Goal: Transaction & Acquisition: Purchase product/service

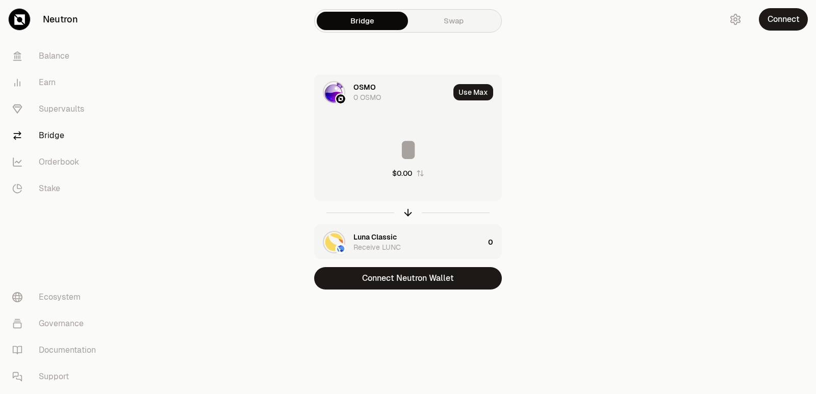
click at [413, 211] on div at bounding box center [408, 212] width 188 height 23
click at [410, 211] on icon "button" at bounding box center [408, 210] width 7 height 3
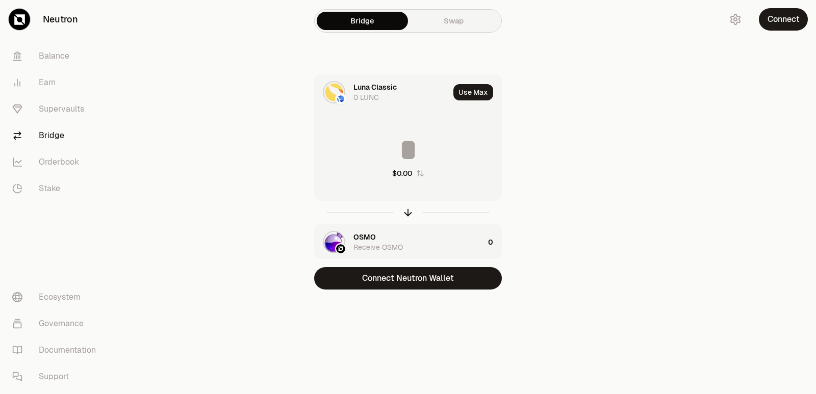
click at [380, 89] on div "Luna Classic" at bounding box center [374, 87] width 43 height 10
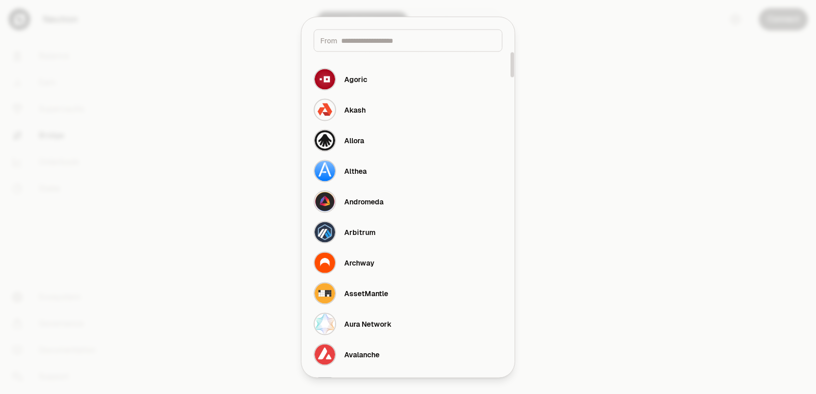
click at [374, 43] on input at bounding box center [418, 40] width 154 height 10
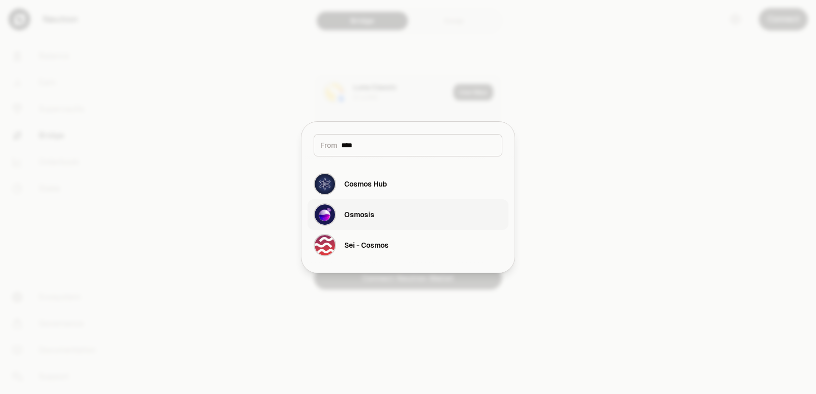
type input "****"
click at [391, 220] on button "Osmosis" at bounding box center [407, 214] width 201 height 31
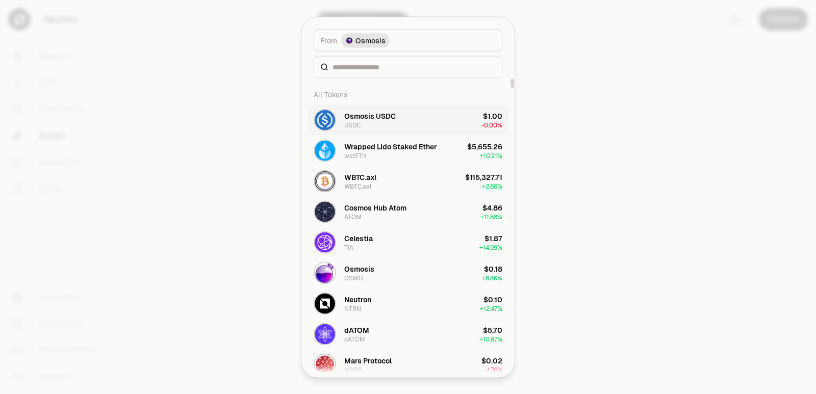
click at [370, 128] on div "Osmosis USDC USDC" at bounding box center [369, 120] width 51 height 18
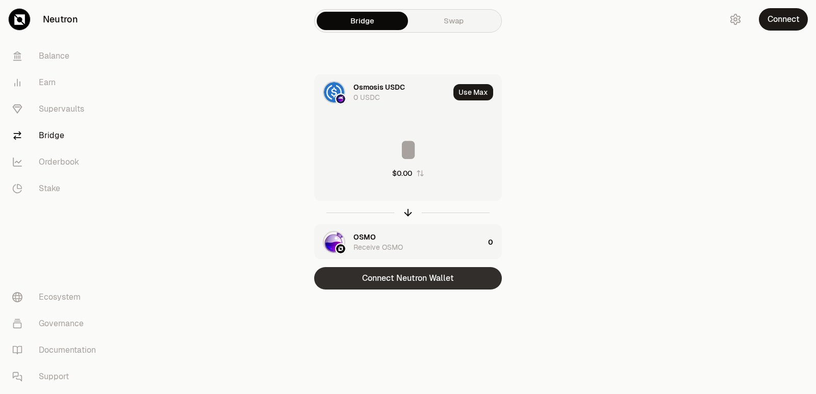
click at [410, 273] on button "Connect Neutron Wallet" at bounding box center [408, 278] width 188 height 22
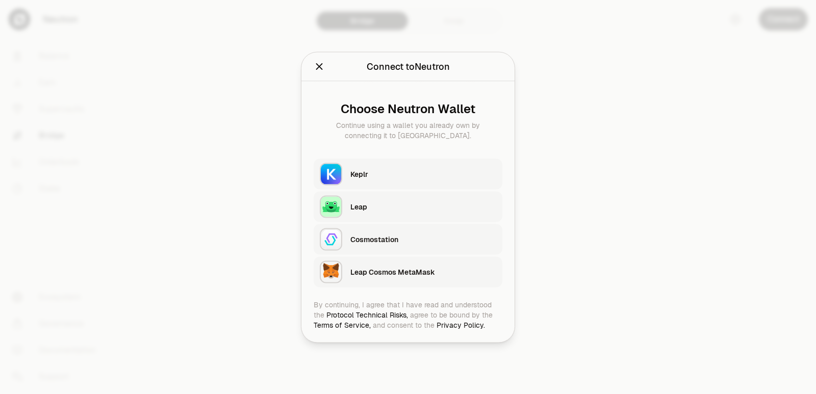
click at [379, 180] on div "Keplr" at bounding box center [423, 173] width 146 height 15
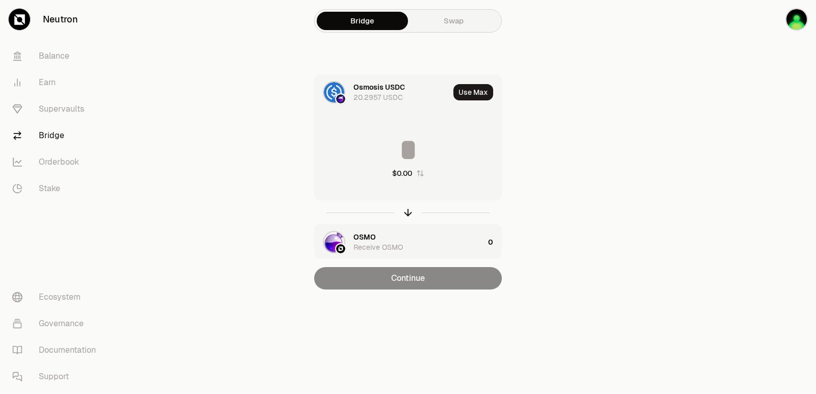
click at [364, 232] on div "OSMO" at bounding box center [364, 237] width 22 height 10
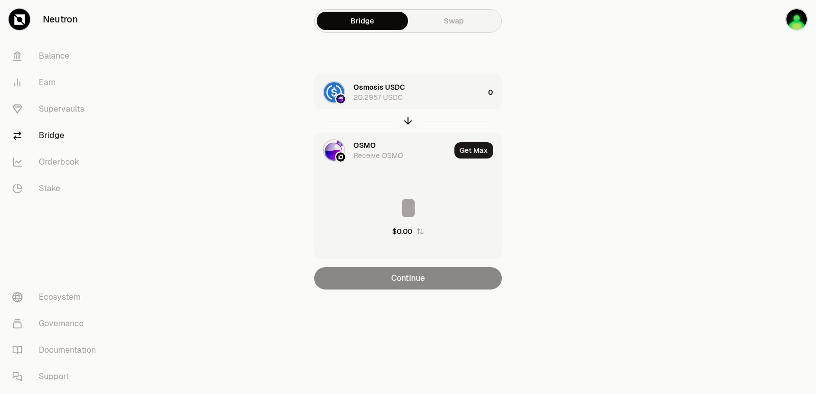
click at [367, 143] on div "OSMO" at bounding box center [364, 145] width 22 height 10
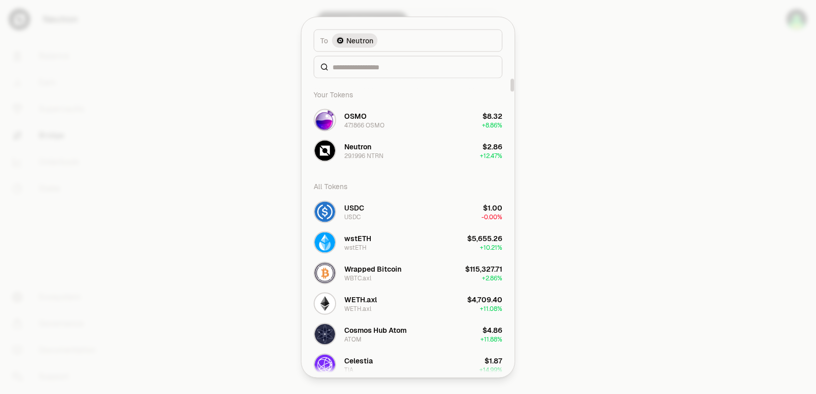
click at [382, 72] on div at bounding box center [407, 67] width 189 height 22
click at [380, 69] on input at bounding box center [413, 67] width 163 height 10
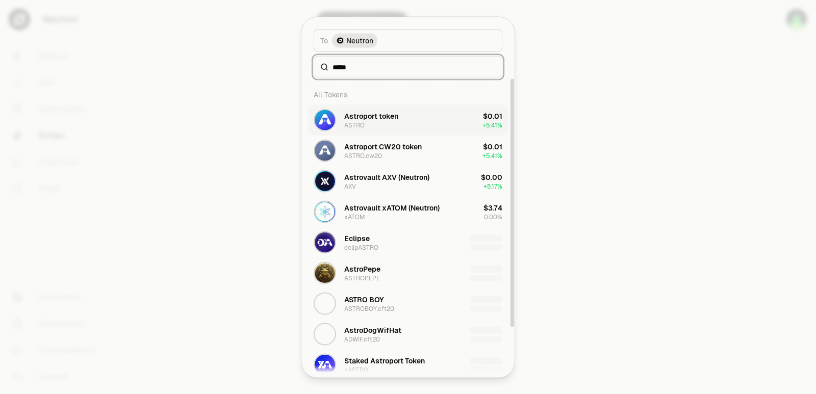
type input "*****"
click at [388, 119] on div "Astroport token" at bounding box center [371, 116] width 54 height 10
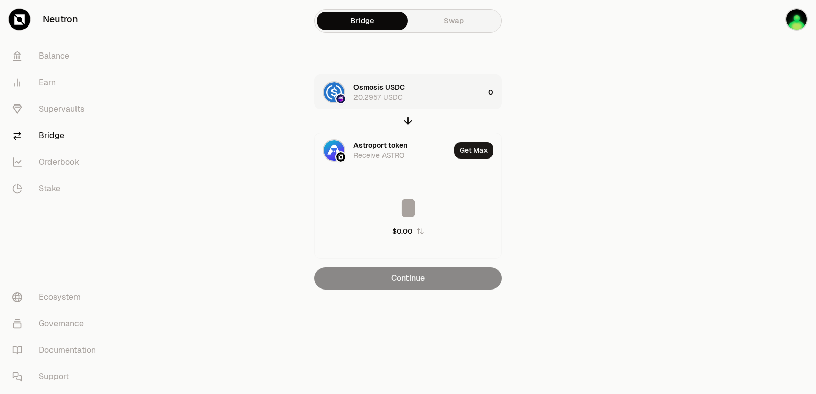
click at [425, 92] on div "Osmosis USDC 20.2957 USDC" at bounding box center [418, 92] width 130 height 20
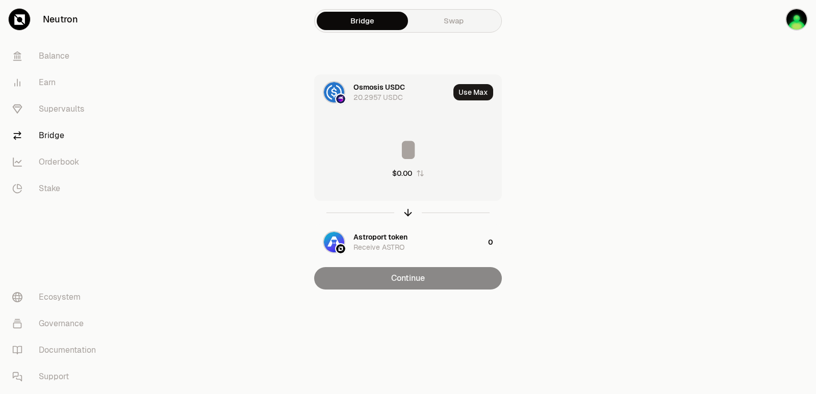
click at [392, 145] on input at bounding box center [407, 150] width 187 height 31
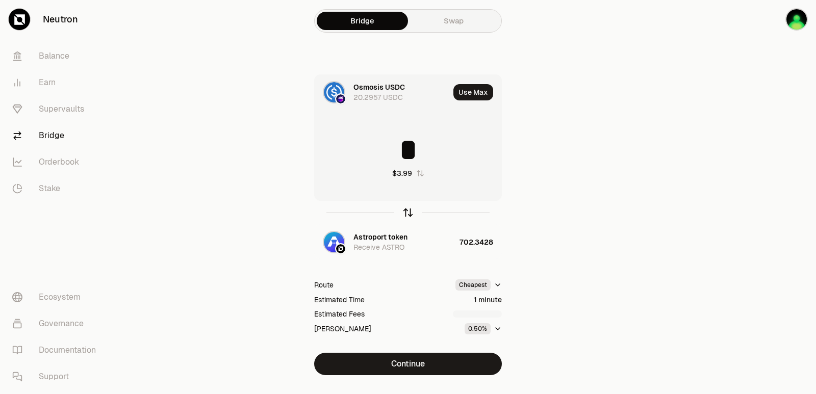
click at [404, 213] on icon "button" at bounding box center [407, 212] width 11 height 11
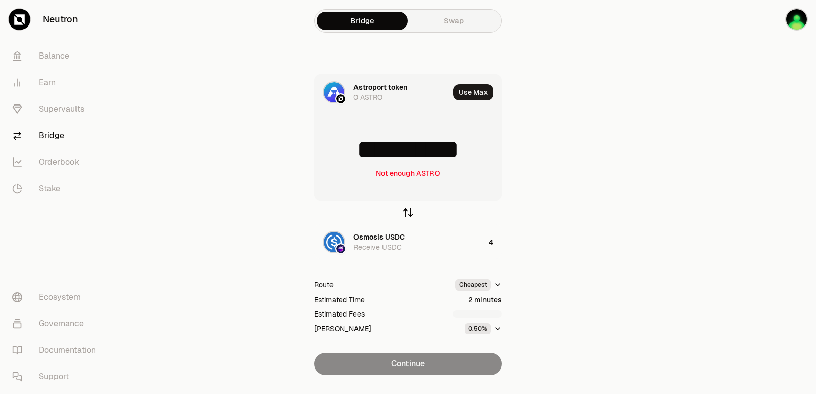
click at [407, 215] on icon "button" at bounding box center [407, 212] width 11 height 11
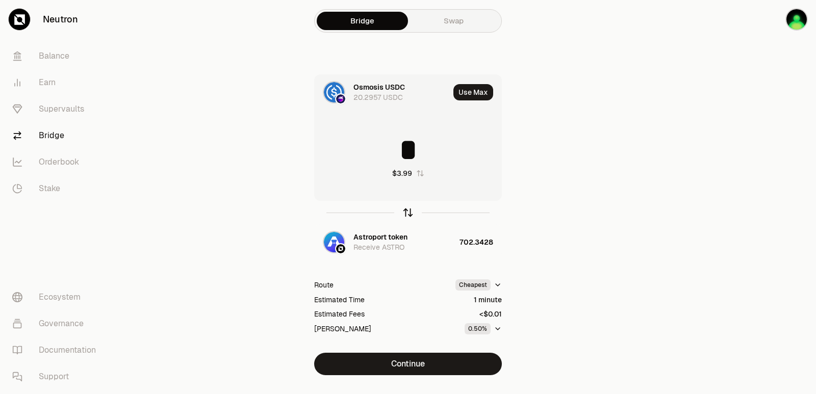
click at [407, 215] on icon "button" at bounding box center [407, 212] width 11 height 11
type input "**********"
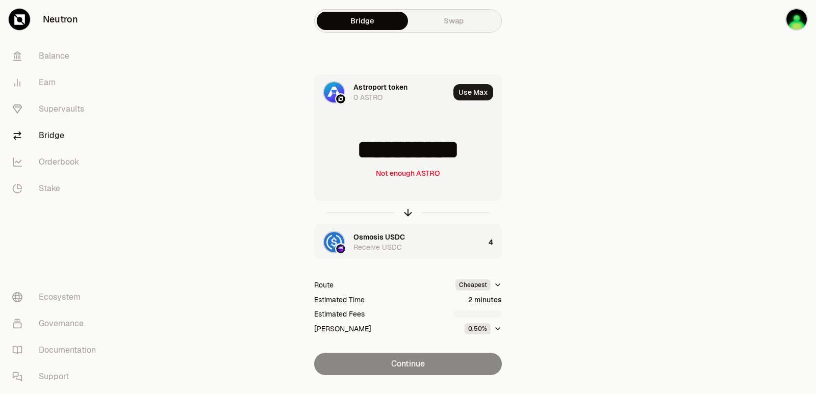
click at [396, 238] on div "Osmosis USDC" at bounding box center [378, 237] width 51 height 10
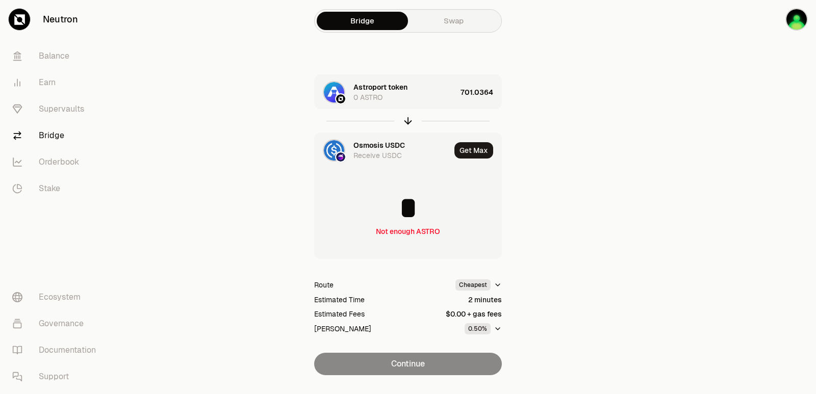
click at [654, 241] on main "Bridge Swap Astroport token 0 ASTRO 701.0364 Osmosis USDC Receive USDC Get Max …" at bounding box center [464, 208] width 701 height 416
click at [382, 85] on div "Astroport token" at bounding box center [380, 87] width 54 height 10
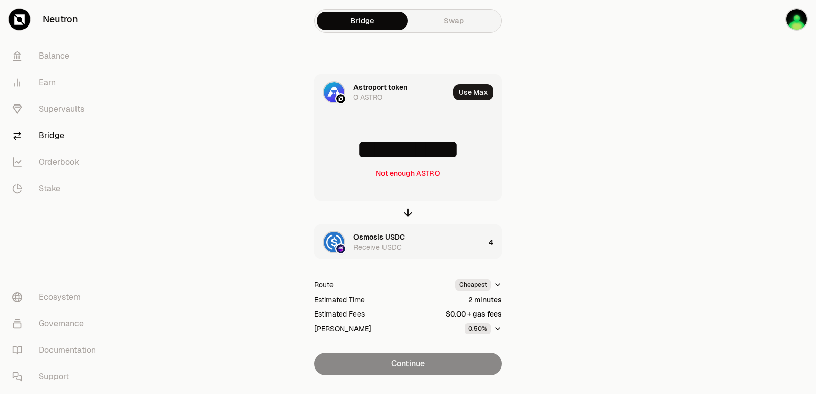
click at [382, 85] on div "Astroport token" at bounding box center [380, 87] width 54 height 10
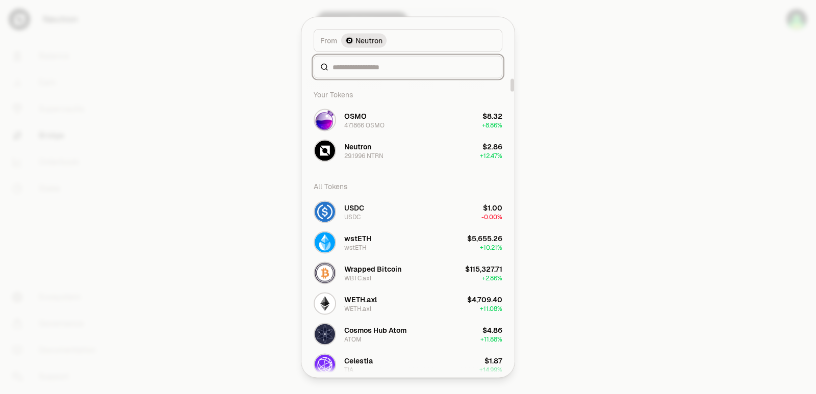
click at [383, 69] on input at bounding box center [413, 67] width 163 height 10
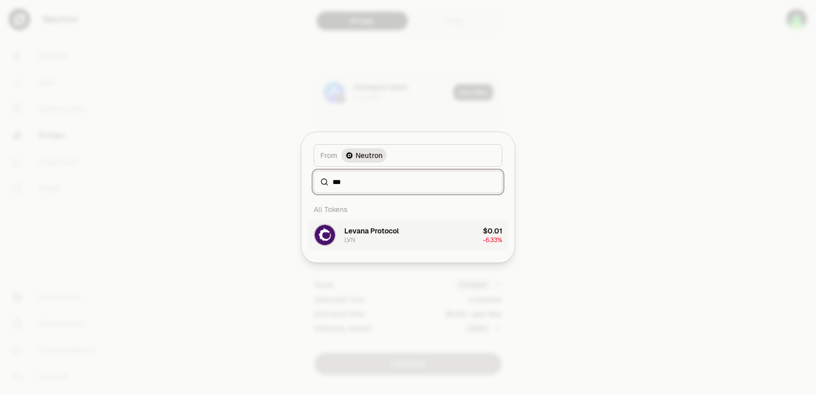
type input "***"
click at [409, 237] on button "Levana Protocol LVN $0.01 -6.33%" at bounding box center [407, 235] width 201 height 31
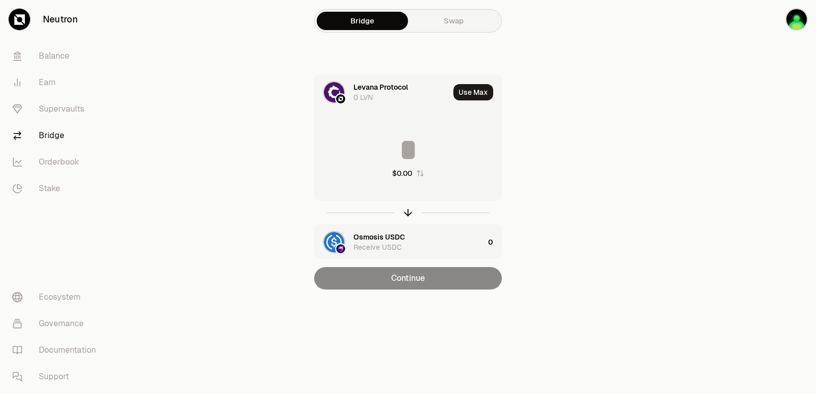
click at [407, 206] on div at bounding box center [408, 212] width 188 height 23
click at [406, 216] on icon "button" at bounding box center [407, 212] width 11 height 11
click at [382, 144] on input at bounding box center [407, 150] width 187 height 31
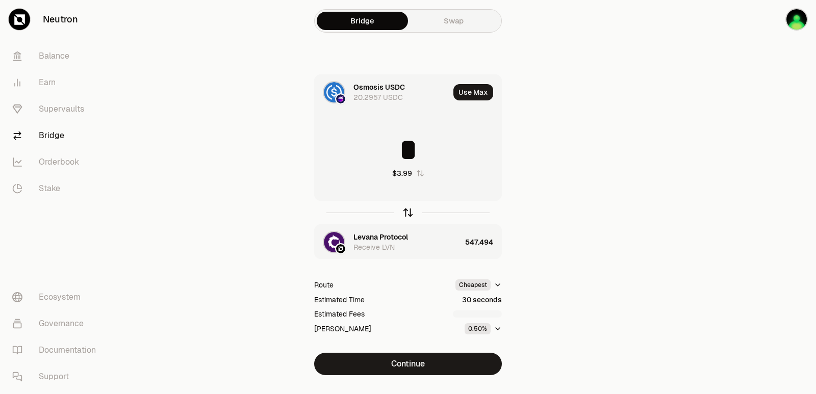
click at [404, 214] on icon "button" at bounding box center [407, 212] width 11 height 11
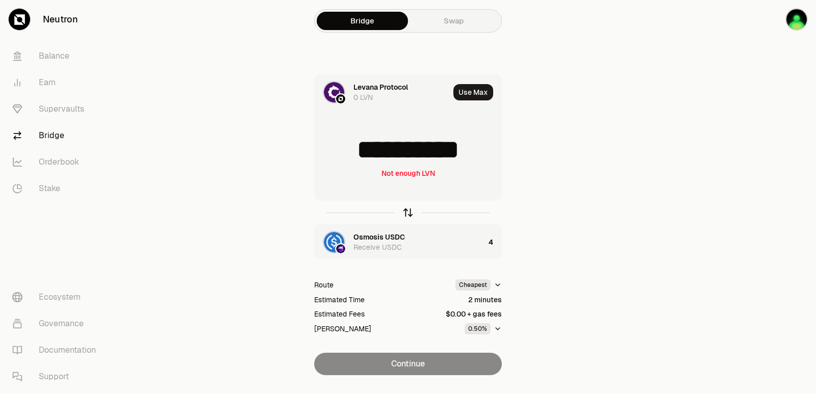
click at [404, 214] on icon "button" at bounding box center [407, 212] width 11 height 11
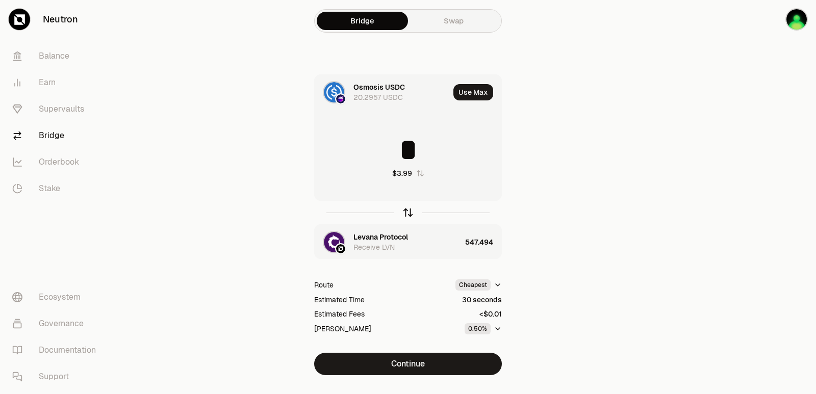
click at [404, 214] on icon "button" at bounding box center [407, 212] width 11 height 11
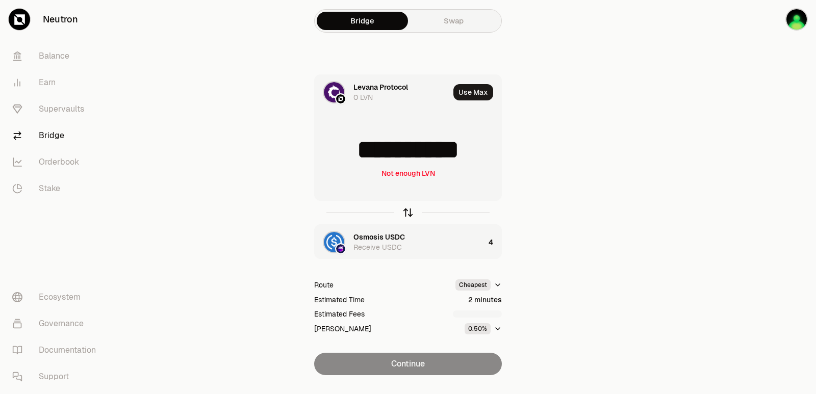
click at [404, 214] on icon "button" at bounding box center [407, 212] width 11 height 11
type input "*"
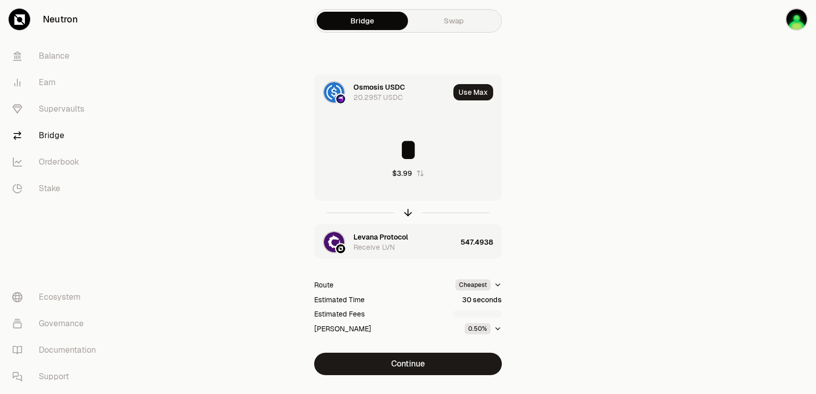
click at [383, 235] on div "Levana Protocol" at bounding box center [380, 237] width 55 height 10
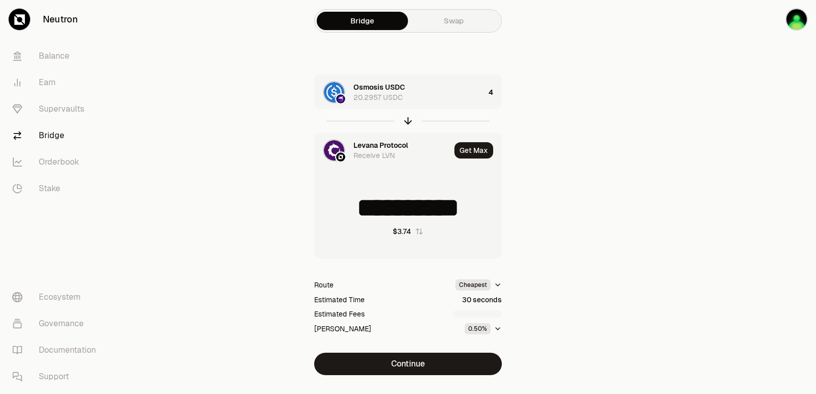
click at [360, 142] on div "Levana Protocol" at bounding box center [380, 145] width 55 height 10
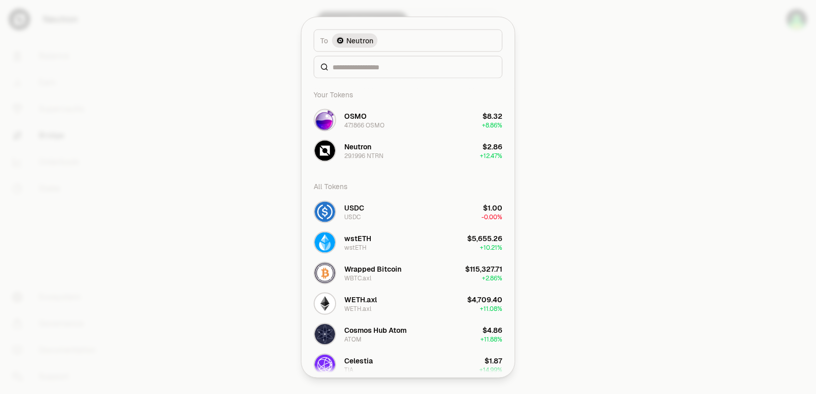
click at [378, 73] on div at bounding box center [407, 67] width 189 height 22
click at [373, 68] on input at bounding box center [413, 67] width 163 height 10
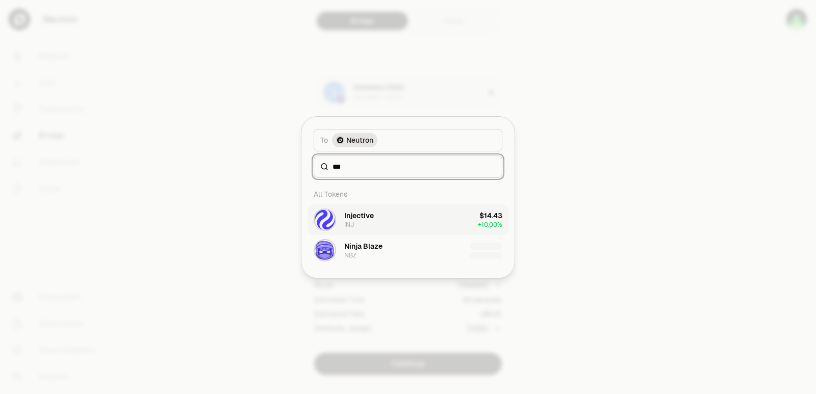
type input "***"
click at [360, 219] on div "Injective" at bounding box center [359, 216] width 30 height 10
type input "**********"
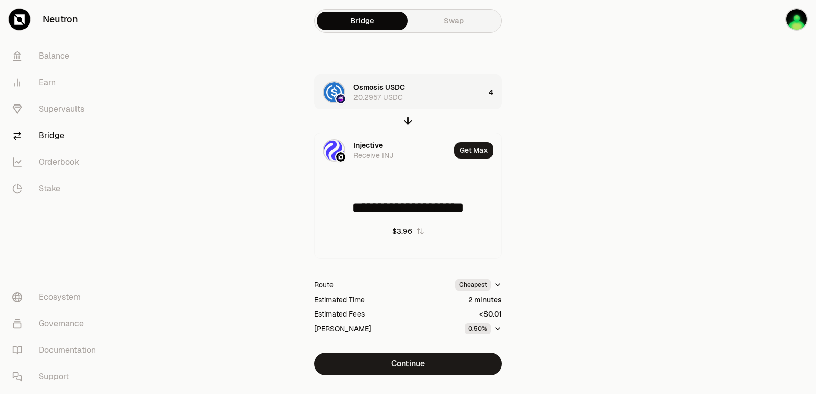
click at [428, 93] on div "Osmosis USDC 20.2957 USDC" at bounding box center [418, 92] width 131 height 20
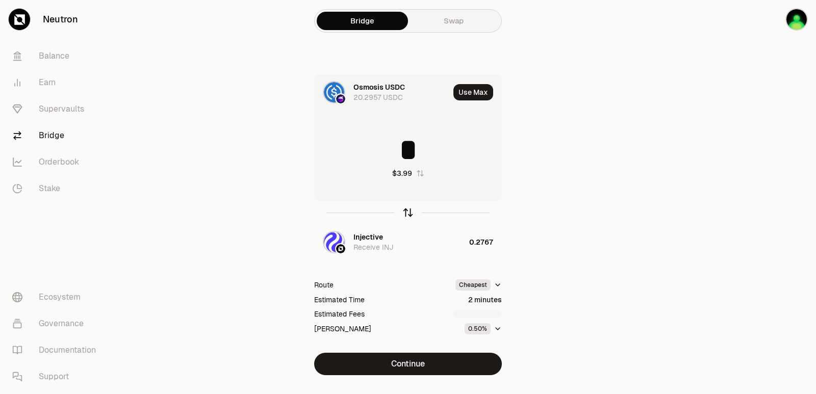
click at [408, 211] on icon "button" at bounding box center [408, 212] width 0 height 7
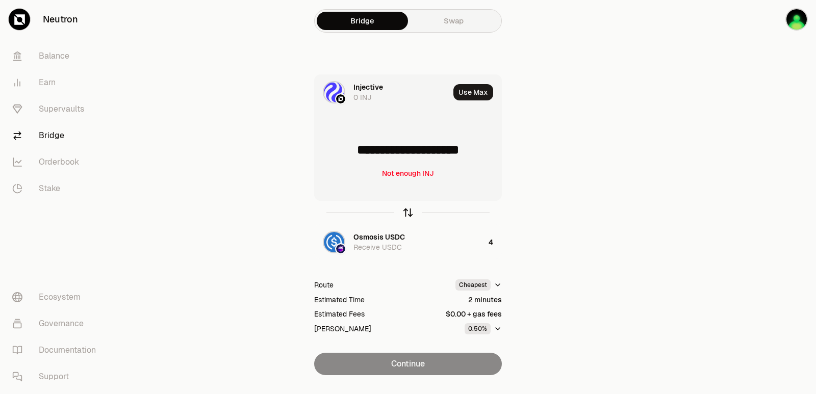
click at [408, 211] on icon "button" at bounding box center [408, 212] width 0 height 7
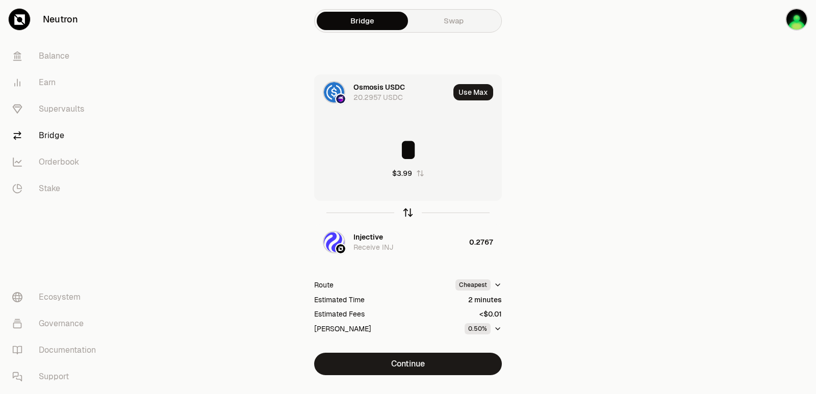
click at [408, 211] on icon "button" at bounding box center [408, 212] width 0 height 7
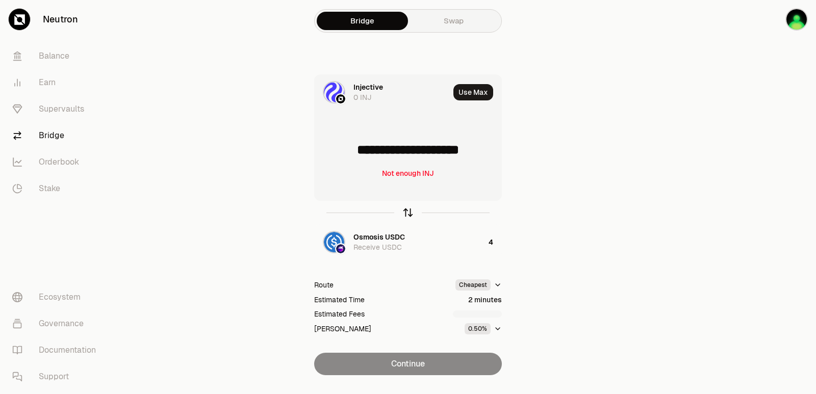
click at [407, 211] on icon "button" at bounding box center [407, 212] width 11 height 11
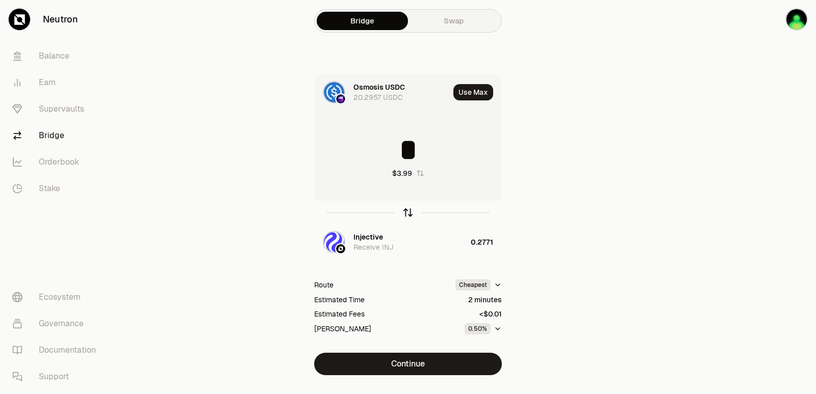
click at [410, 214] on icon "button" at bounding box center [407, 212] width 11 height 11
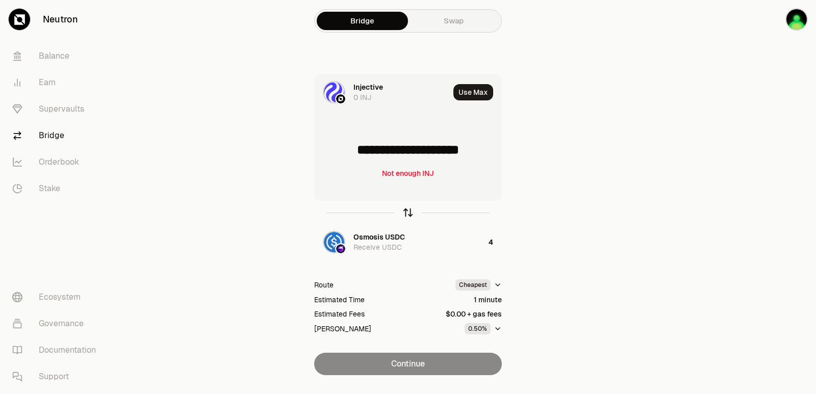
click at [413, 212] on div at bounding box center [408, 212] width 188 height 23
click at [407, 212] on icon "button" at bounding box center [407, 212] width 11 height 11
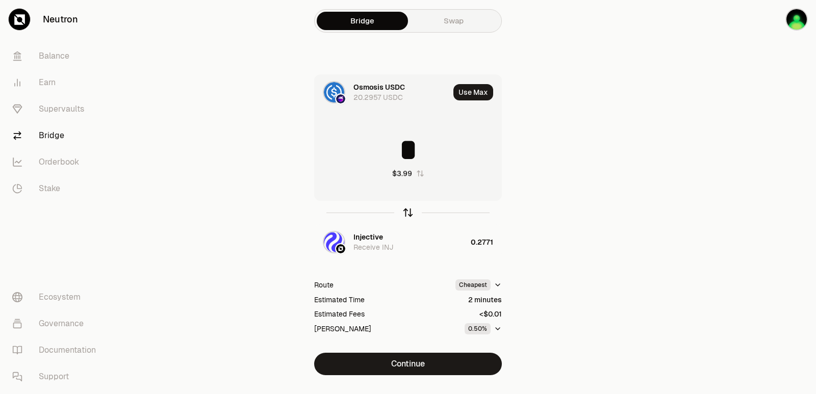
click at [407, 212] on icon "button" at bounding box center [407, 212] width 11 height 11
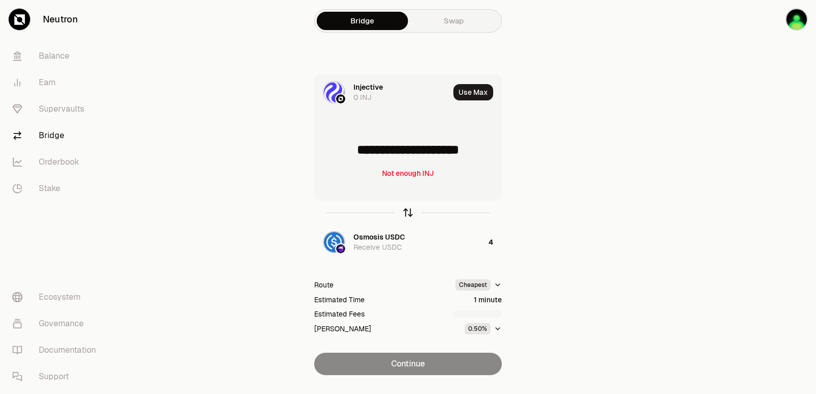
click at [407, 212] on icon "button" at bounding box center [407, 212] width 11 height 11
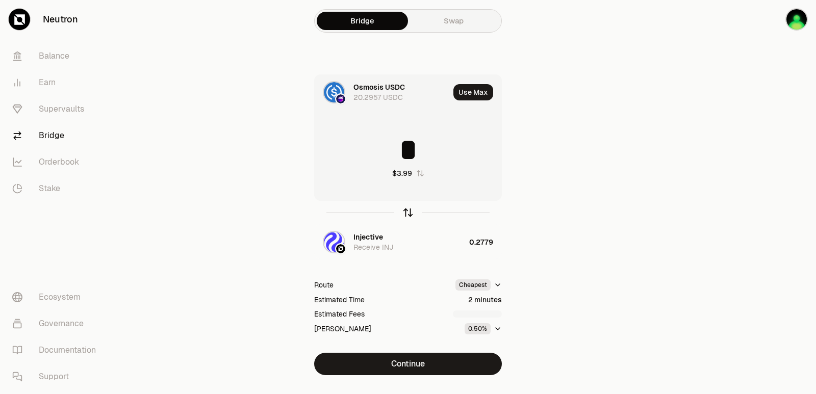
click at [407, 212] on icon "button" at bounding box center [407, 212] width 11 height 11
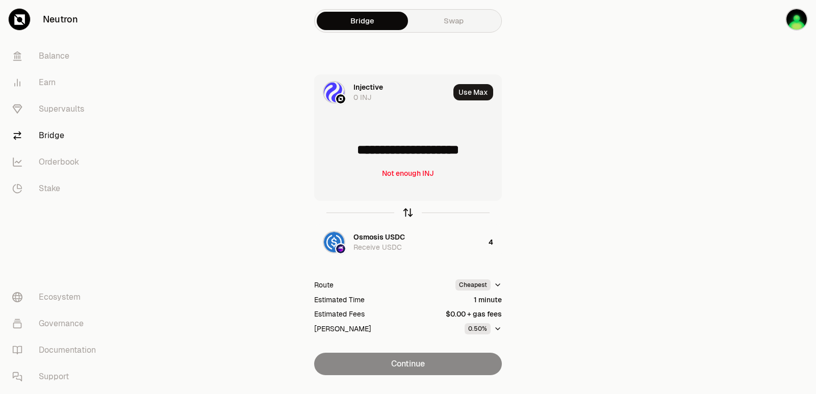
click at [405, 211] on icon "button" at bounding box center [407, 212] width 11 height 11
type input "*"
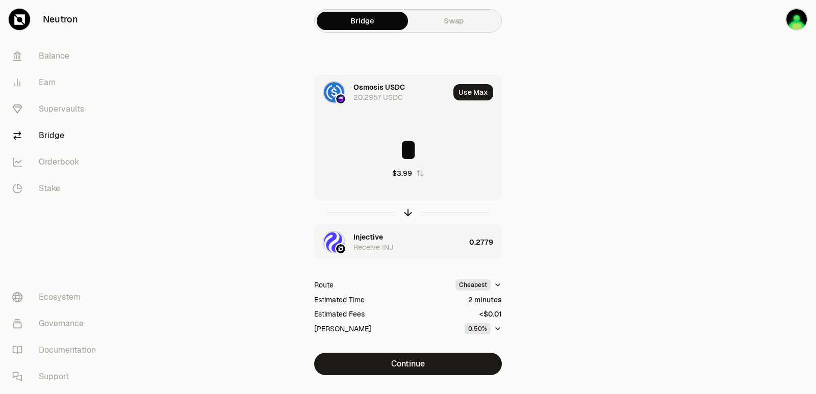
click at [387, 232] on div "Injective Receive INJ" at bounding box center [409, 242] width 112 height 20
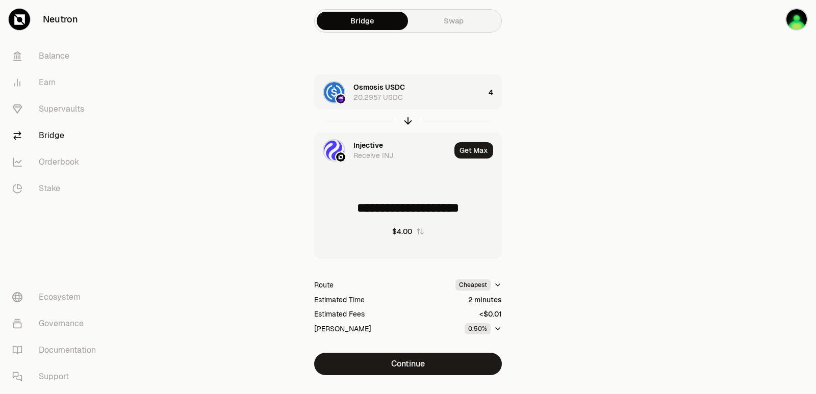
click at [374, 142] on div "Injective" at bounding box center [368, 145] width 30 height 10
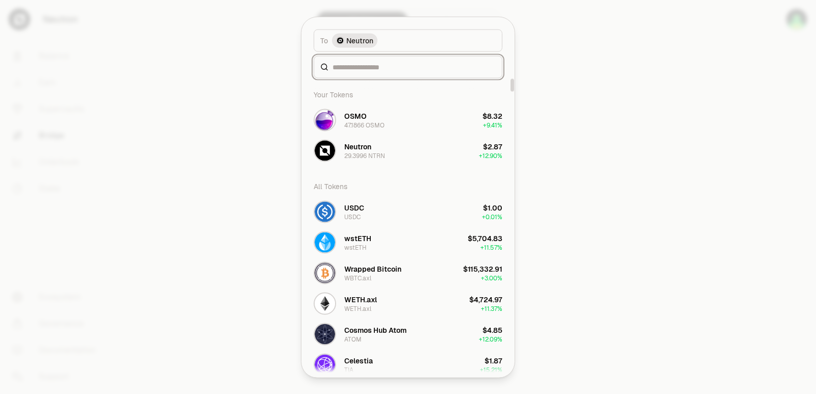
click at [346, 67] on input at bounding box center [413, 67] width 163 height 10
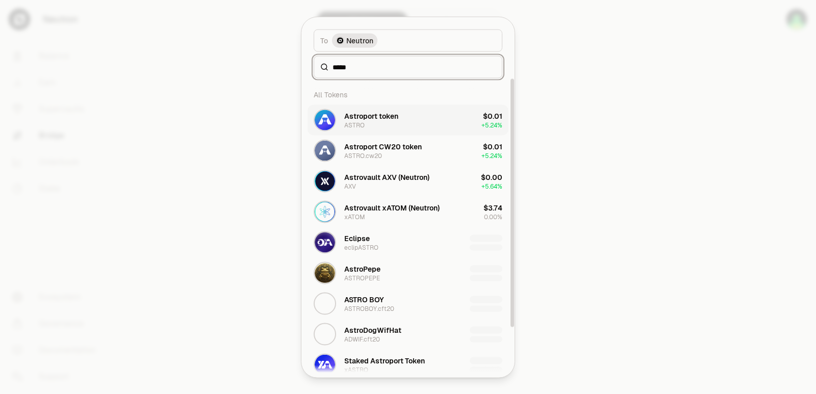
type input "*****"
click at [357, 122] on div "ASTRO" at bounding box center [354, 125] width 20 height 8
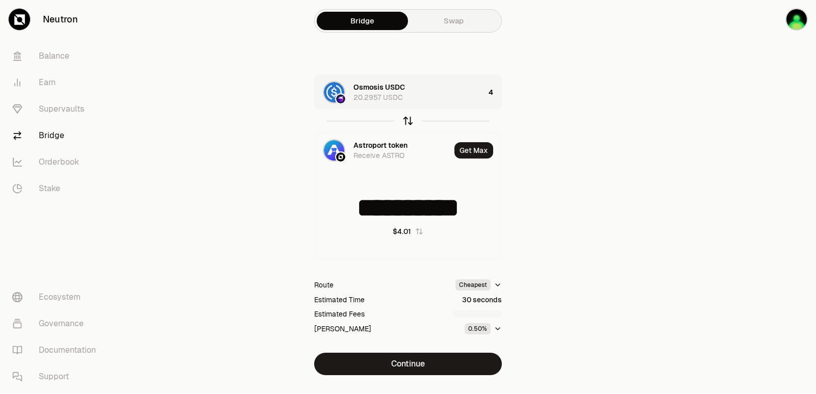
click at [409, 119] on icon "button" at bounding box center [407, 120] width 11 height 11
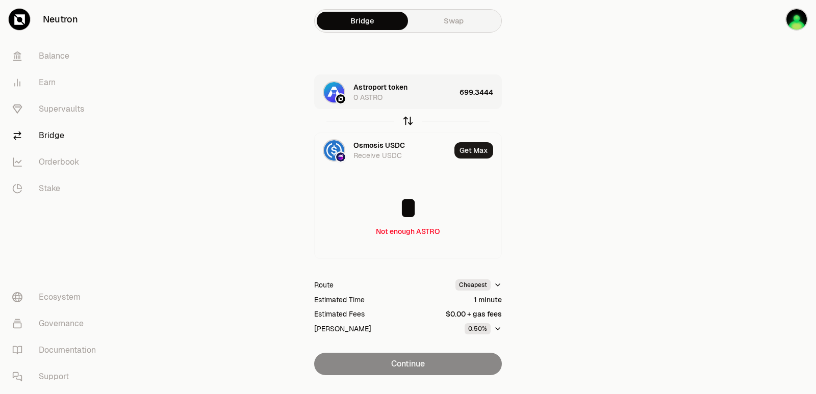
click at [409, 119] on icon "button" at bounding box center [408, 119] width 7 height 3
type input "**********"
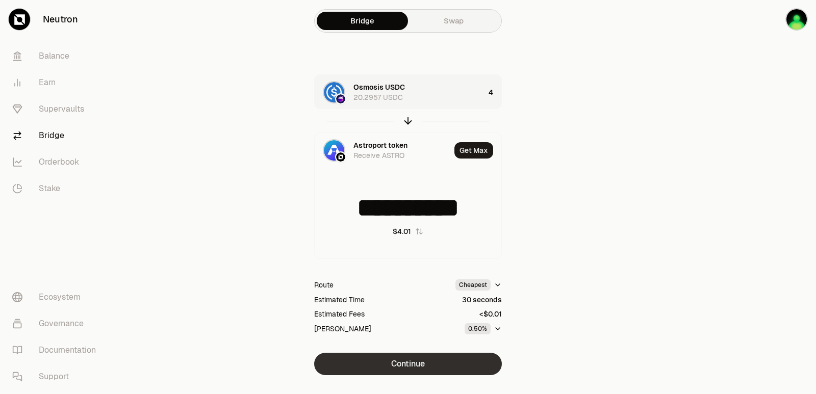
click at [404, 363] on button "Continue" at bounding box center [408, 364] width 188 height 22
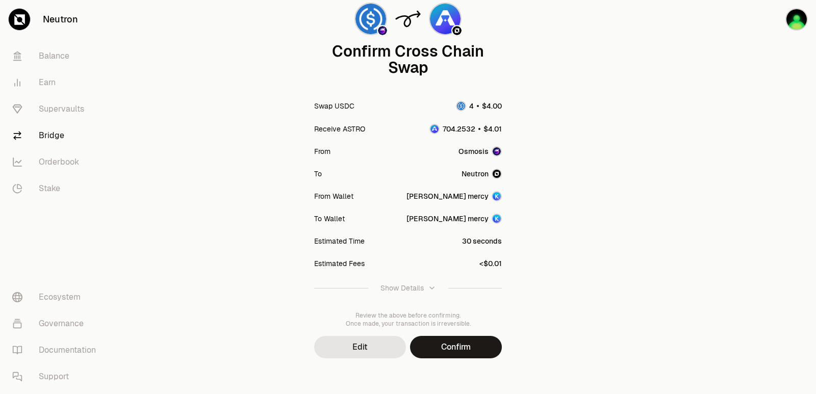
scroll to position [84, 0]
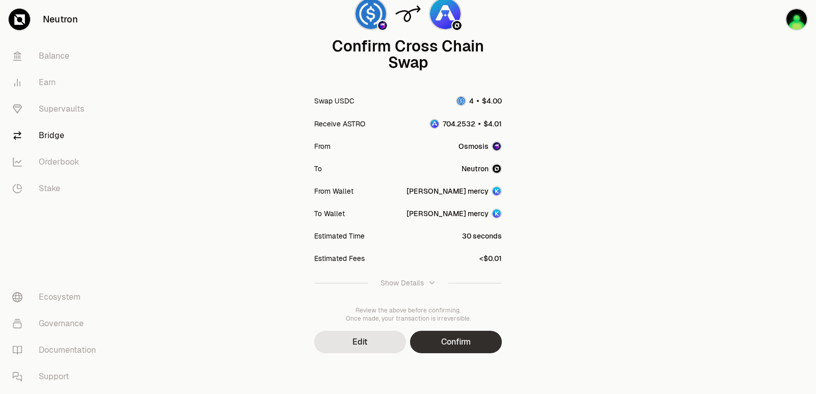
click at [443, 338] on button "Confirm" at bounding box center [456, 342] width 92 height 22
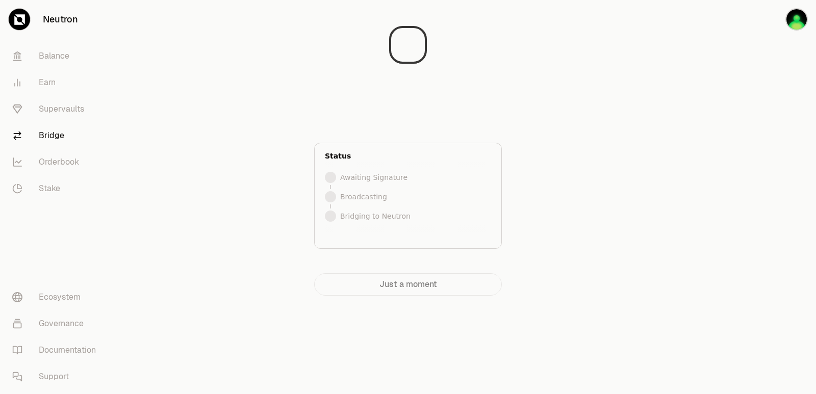
scroll to position [0, 0]
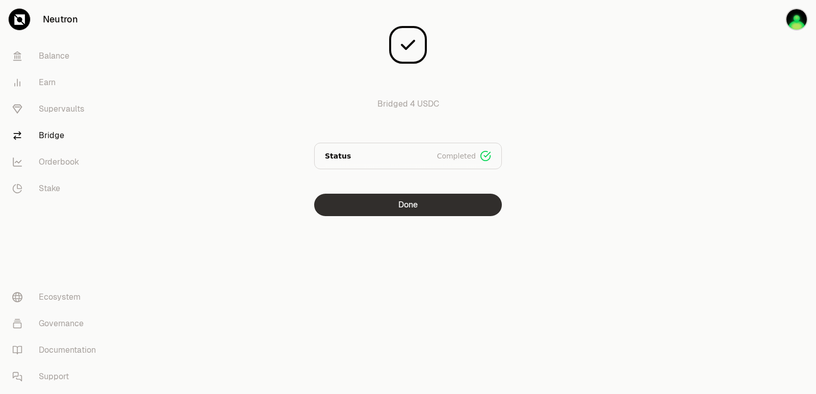
click at [432, 211] on button "Done" at bounding box center [408, 205] width 188 height 22
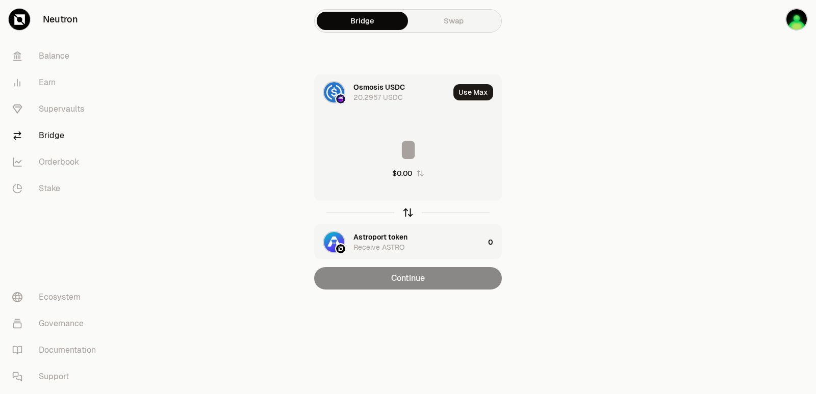
click at [408, 210] on icon "button" at bounding box center [408, 210] width 7 height 3
click at [470, 95] on button "Use Max" at bounding box center [473, 92] width 40 height 16
type input "**********"
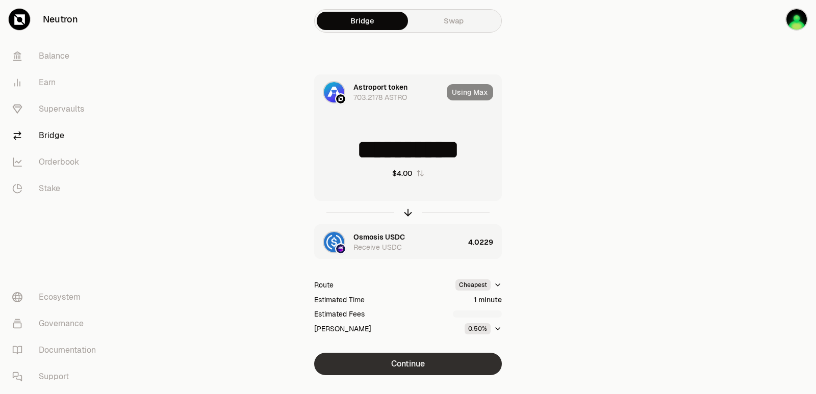
click at [397, 363] on button "Continue" at bounding box center [408, 364] width 188 height 22
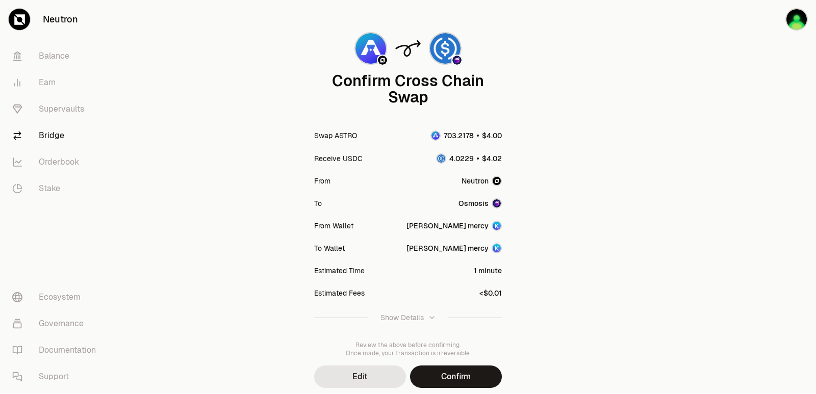
scroll to position [84, 0]
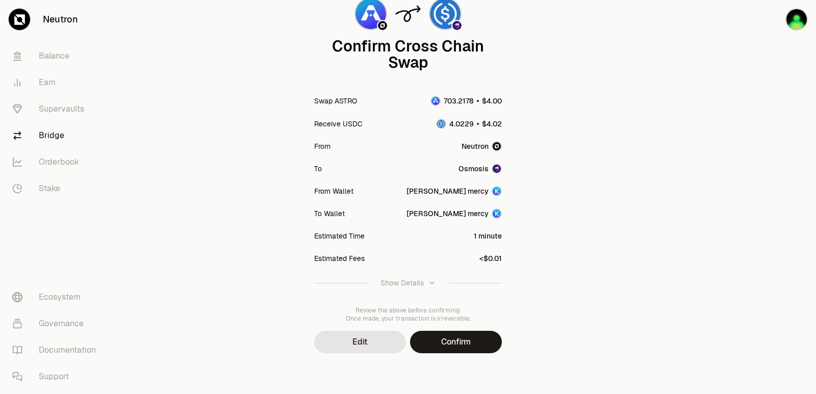
click at [451, 333] on button "Confirm" at bounding box center [456, 342] width 92 height 22
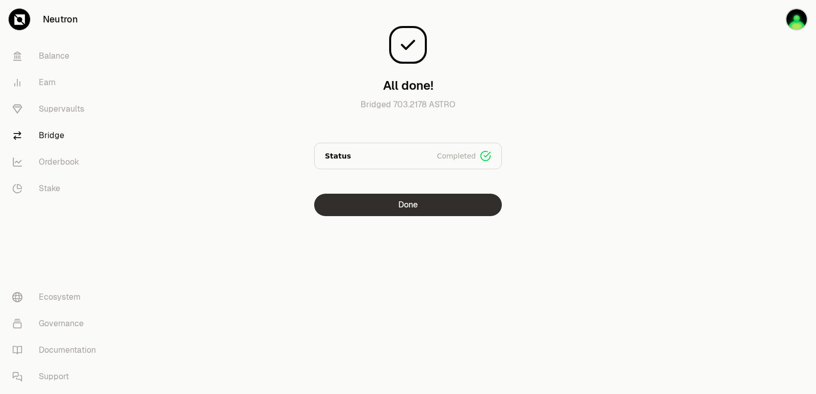
click at [416, 200] on button "Done" at bounding box center [408, 205] width 188 height 22
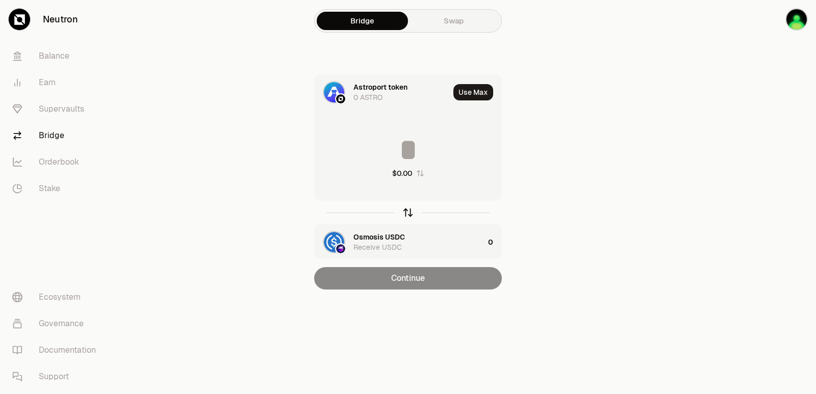
click at [410, 209] on icon "button" at bounding box center [407, 212] width 11 height 11
click at [408, 211] on icon "button" at bounding box center [407, 212] width 11 height 11
click at [400, 141] on input at bounding box center [407, 150] width 187 height 31
click at [385, 233] on div "Astroport token" at bounding box center [380, 237] width 54 height 10
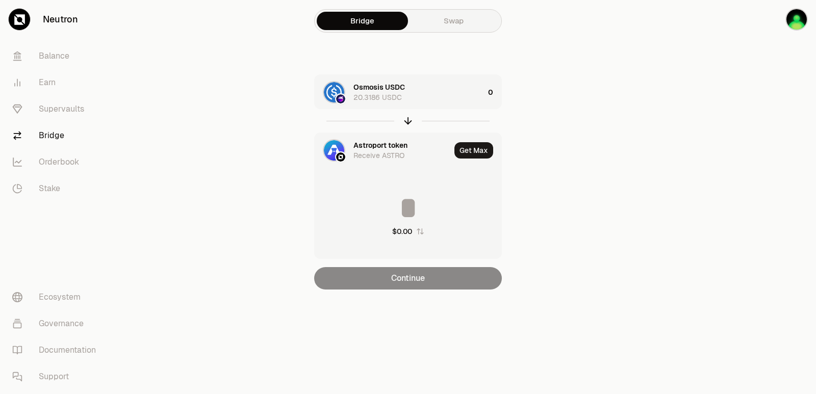
click at [372, 148] on div "Astroport token" at bounding box center [380, 145] width 54 height 10
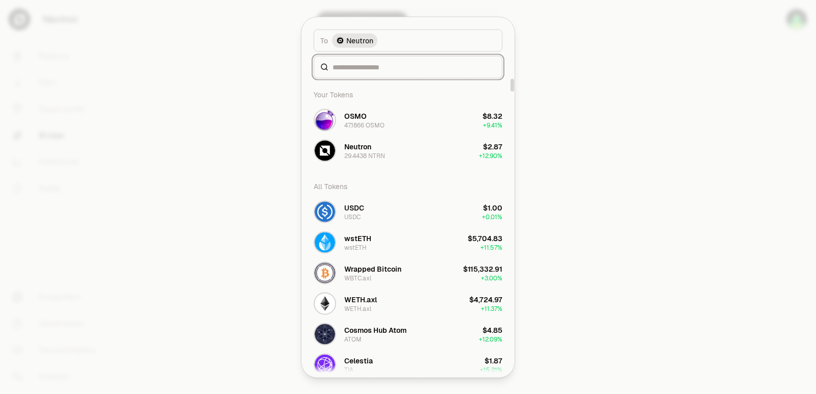
click at [361, 67] on input at bounding box center [413, 67] width 163 height 10
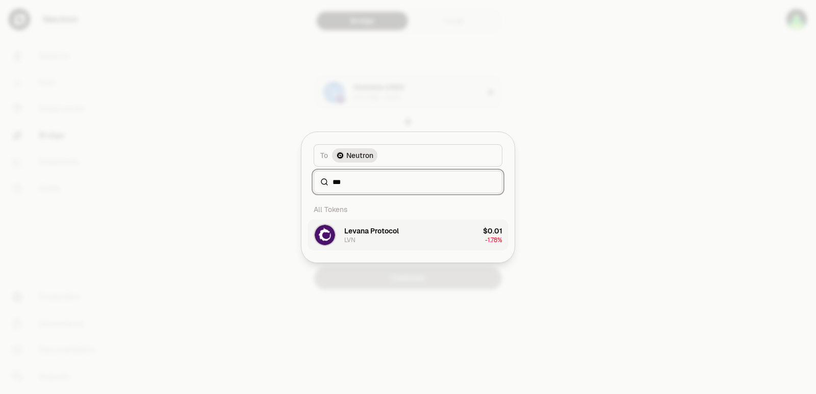
type input "***"
click at [379, 243] on div "Levana Protocol LVN" at bounding box center [371, 235] width 55 height 18
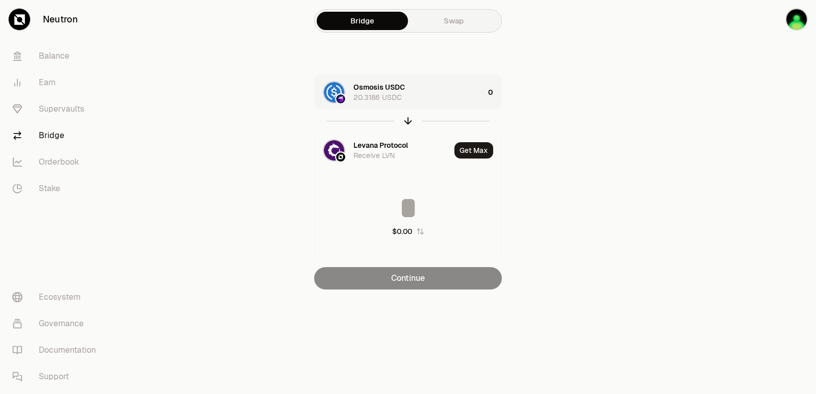
click at [429, 92] on div "Osmosis USDC 20.3186 USDC" at bounding box center [418, 92] width 130 height 20
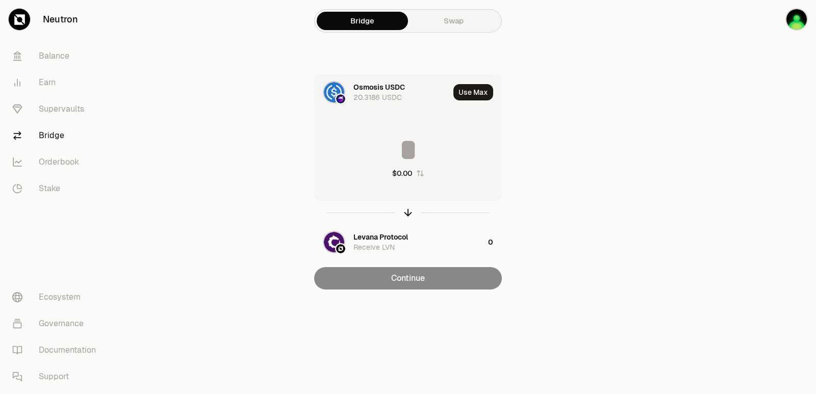
click at [422, 148] on input at bounding box center [407, 150] width 187 height 31
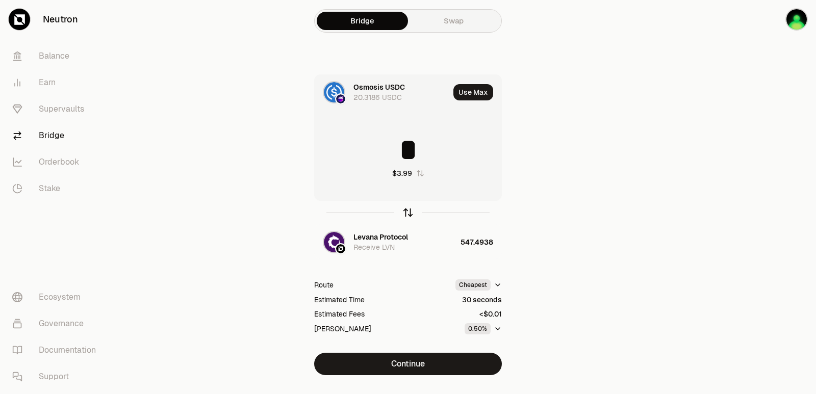
click at [409, 213] on icon "button" at bounding box center [407, 212] width 11 height 11
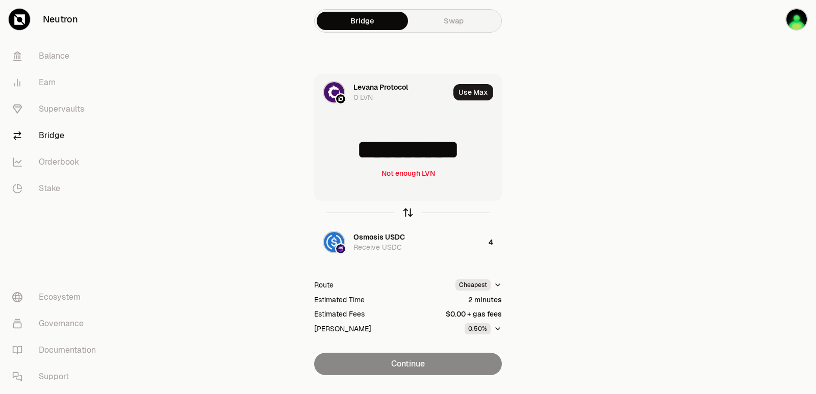
click at [409, 213] on icon "button" at bounding box center [407, 212] width 11 height 11
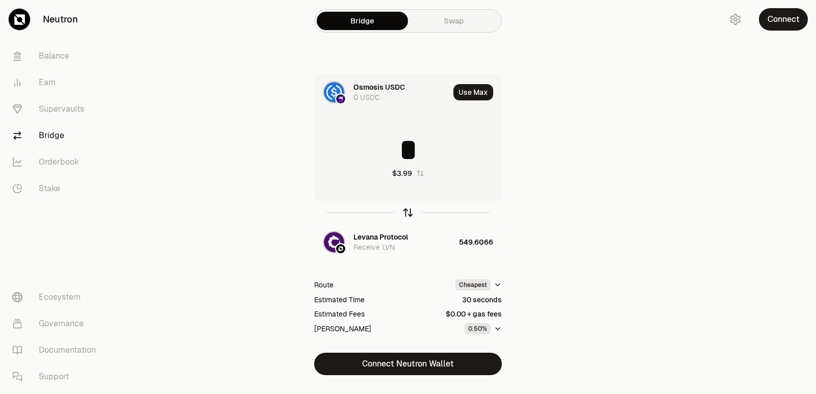
click at [407, 215] on icon "button" at bounding box center [407, 212] width 11 height 11
type input "*"
click at [390, 251] on div "Receive LVN" at bounding box center [373, 247] width 41 height 10
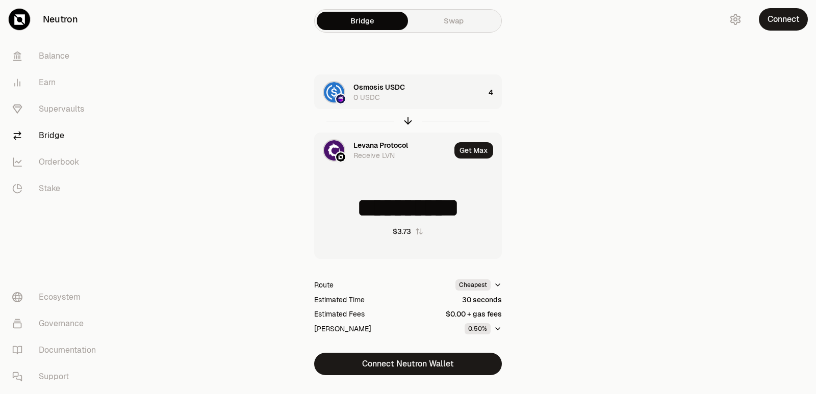
click at [374, 146] on div "Levana Protocol" at bounding box center [380, 145] width 55 height 10
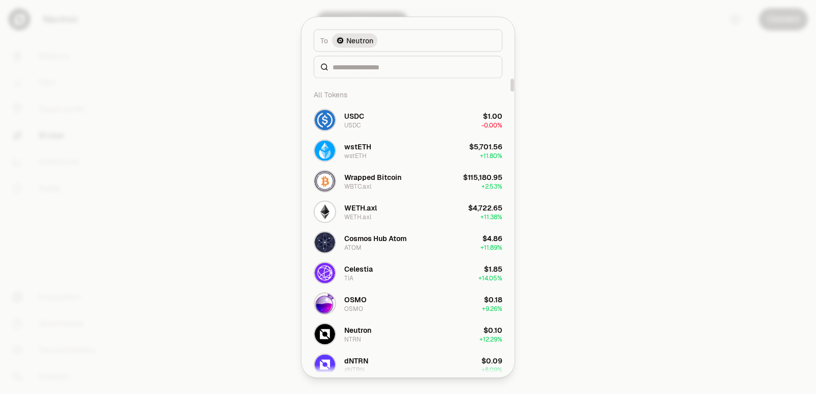
click at [361, 73] on div at bounding box center [407, 67] width 189 height 22
click at [360, 68] on input at bounding box center [413, 67] width 163 height 10
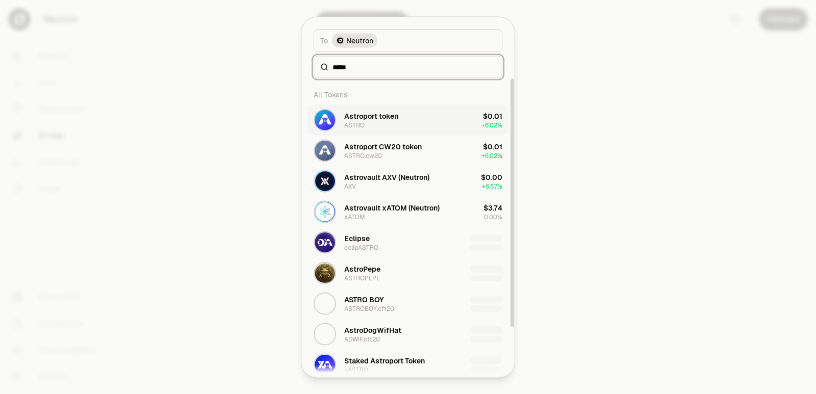
type input "*****"
click at [371, 118] on div "Astroport token" at bounding box center [371, 116] width 54 height 10
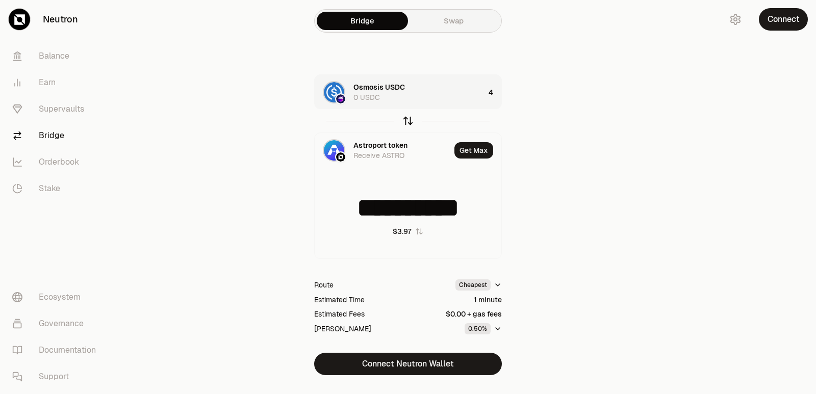
click at [407, 120] on icon "button" at bounding box center [407, 120] width 11 height 11
type input "**********"
